Goal: Transaction & Acquisition: Purchase product/service

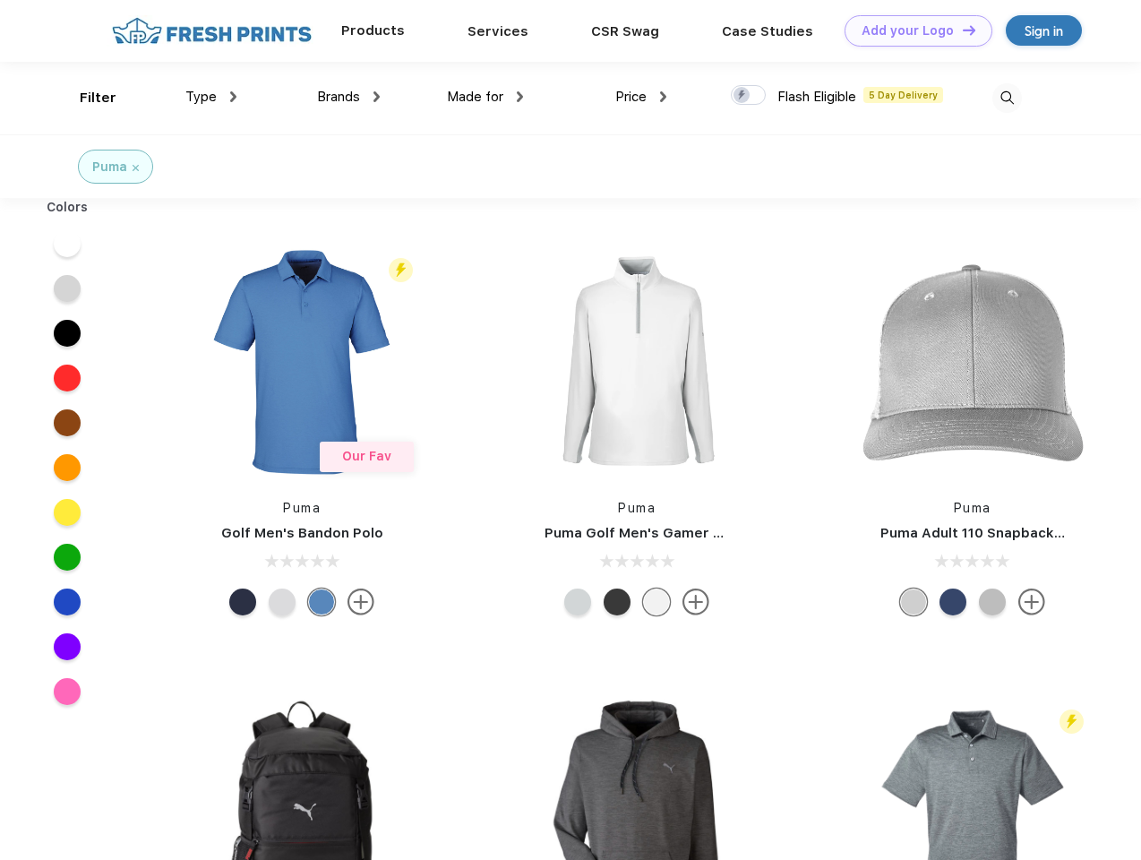
scroll to position [1, 0]
click at [911, 30] on link "Add your Logo Design Tool" at bounding box center [918, 30] width 148 height 31
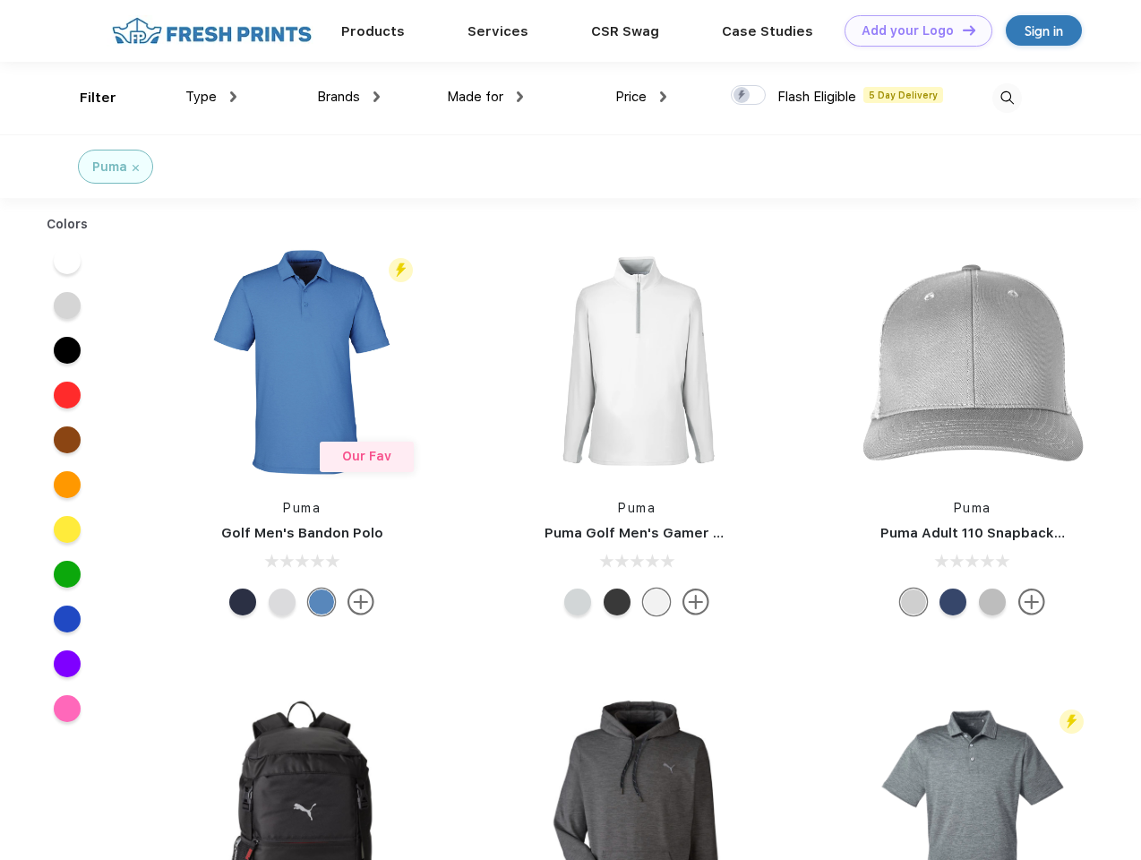
click at [0, 0] on div "Design Tool" at bounding box center [0, 0] width 0 height 0
click at [961, 30] on link "Add your Logo Design Tool" at bounding box center [918, 30] width 148 height 31
click at [86, 98] on div "Filter" at bounding box center [98, 98] width 37 height 21
click at [211, 97] on span "Type" at bounding box center [200, 97] width 31 height 16
click at [348, 97] on span "Brands" at bounding box center [338, 97] width 43 height 16
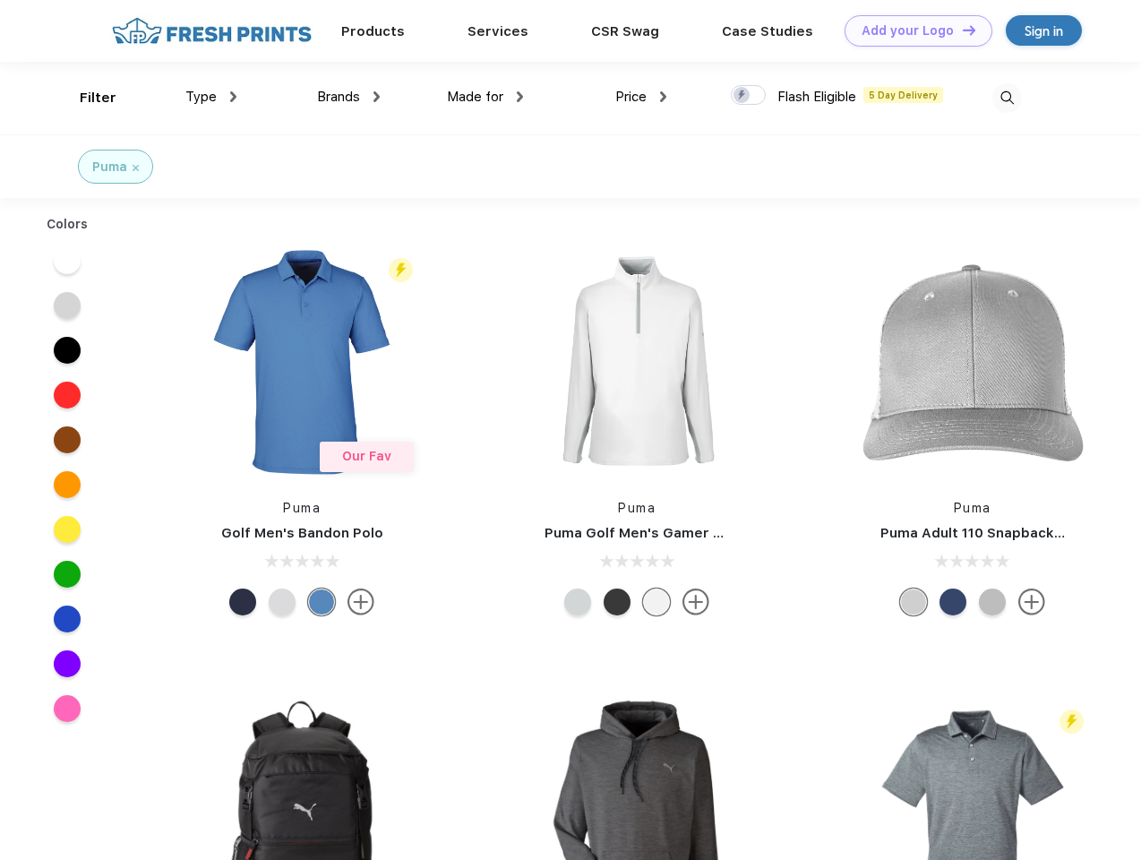
click at [485, 97] on span "Made for" at bounding box center [475, 97] width 56 height 16
click at [641, 97] on span "Price" at bounding box center [630, 97] width 31 height 16
click at [749, 96] on div at bounding box center [748, 95] width 35 height 20
click at [742, 96] on input "checkbox" at bounding box center [737, 90] width 12 height 12
click at [1006, 98] on img at bounding box center [1007, 98] width 30 height 30
